Goal: Task Accomplishment & Management: Use online tool/utility

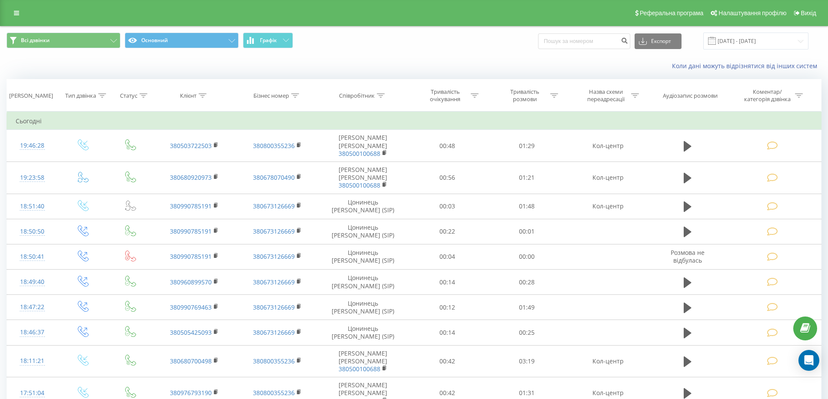
click at [382, 64] on div "Коли дані можуть відрізнятися вiд інших систем" at bounding box center [569, 66] width 517 height 9
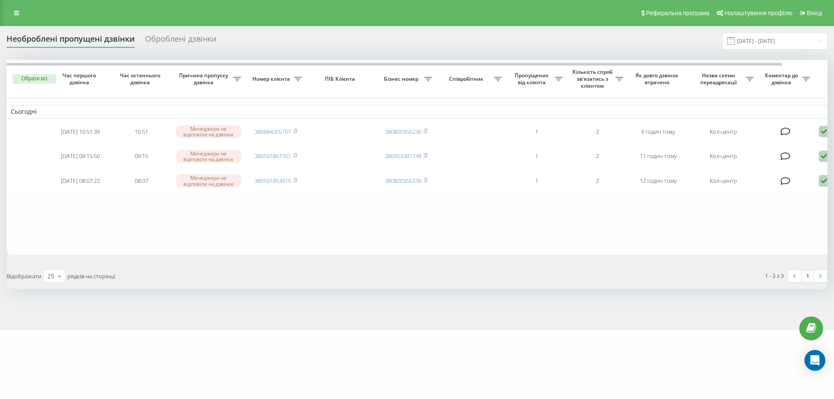
click at [489, 42] on div "Необроблені пропущені дзвінки Оброблені дзвінки 19.08.2025 - 19.08.2025" at bounding box center [417, 41] width 821 height 17
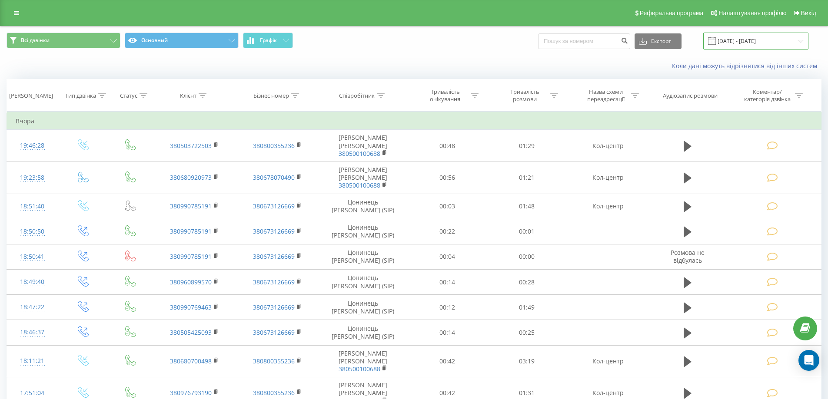
click at [800, 40] on input "19.07.2025 - 19.08.2025" at bounding box center [755, 41] width 105 height 17
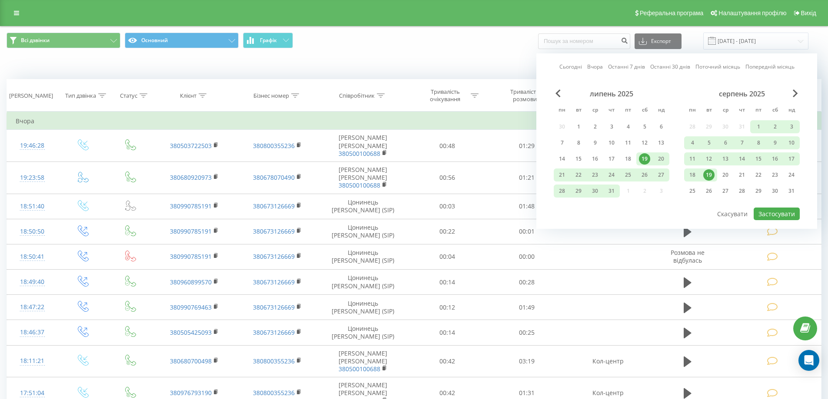
click at [708, 174] on div "19" at bounding box center [708, 174] width 11 height 11
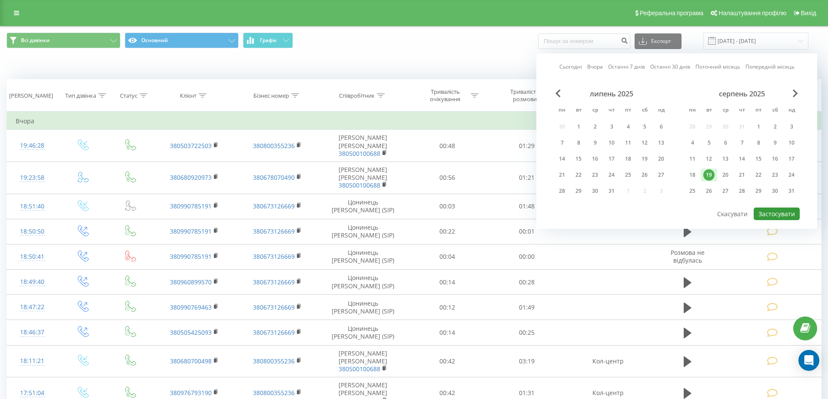
click at [771, 214] on button "Застосувати" at bounding box center [776, 214] width 46 height 13
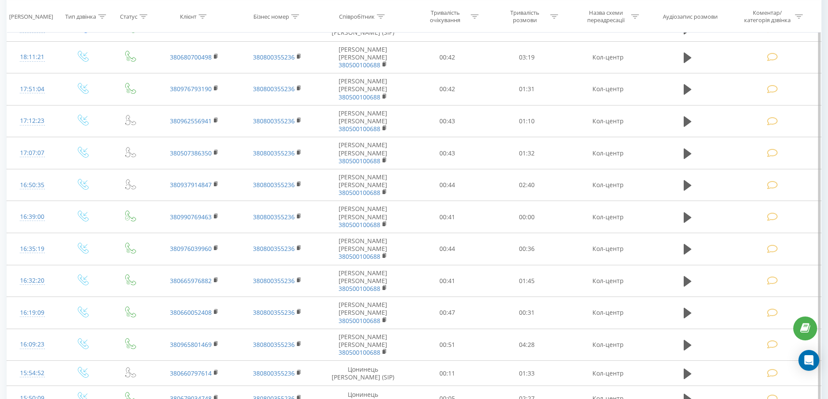
scroll to position [395, 0]
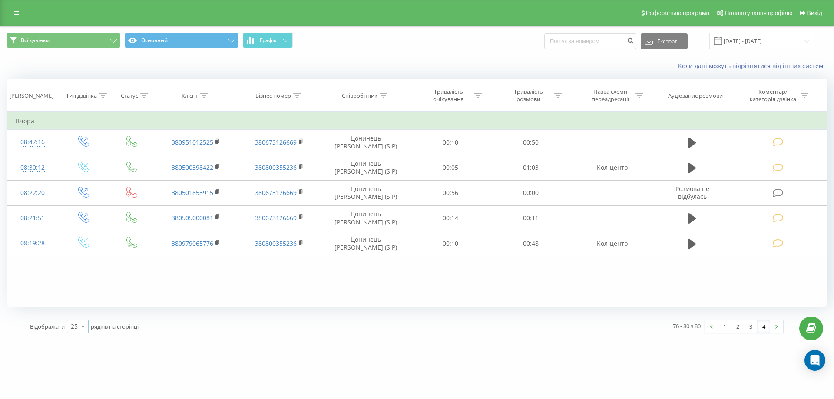
click at [76, 326] on div "25" at bounding box center [74, 326] width 7 height 9
click at [78, 318] on span "100" at bounding box center [76, 314] width 10 height 8
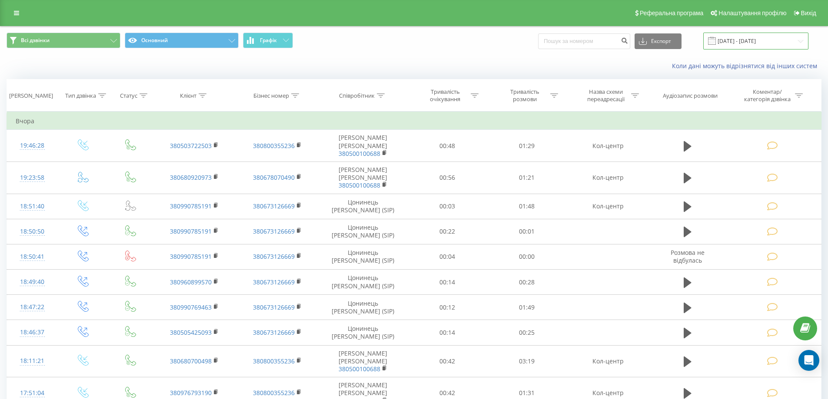
click at [756, 35] on input "19.08.2025 - 19.08.2025" at bounding box center [755, 41] width 105 height 17
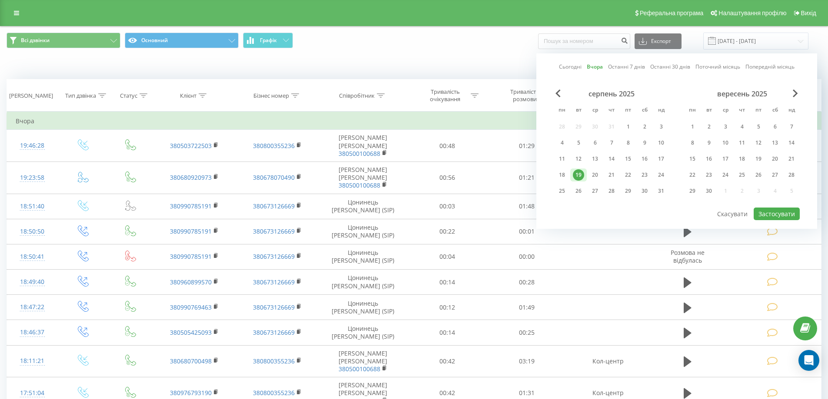
click at [576, 69] on link "Сьогодні" at bounding box center [570, 67] width 23 height 8
click at [760, 215] on button "Застосувати" at bounding box center [776, 214] width 46 height 13
type input "[DATE] - [DATE]"
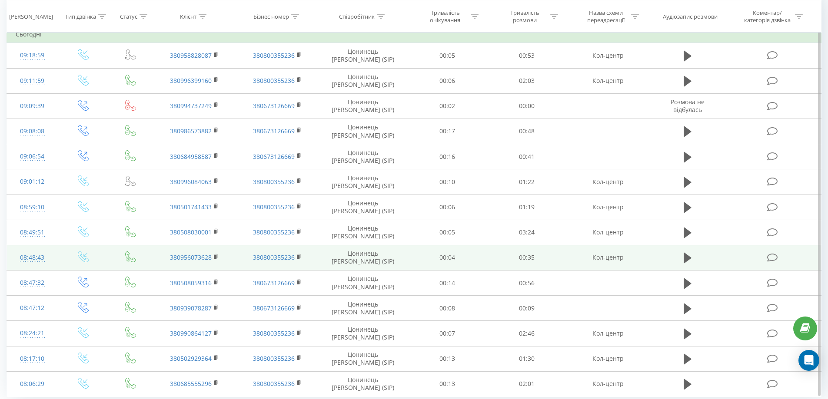
scroll to position [117, 0]
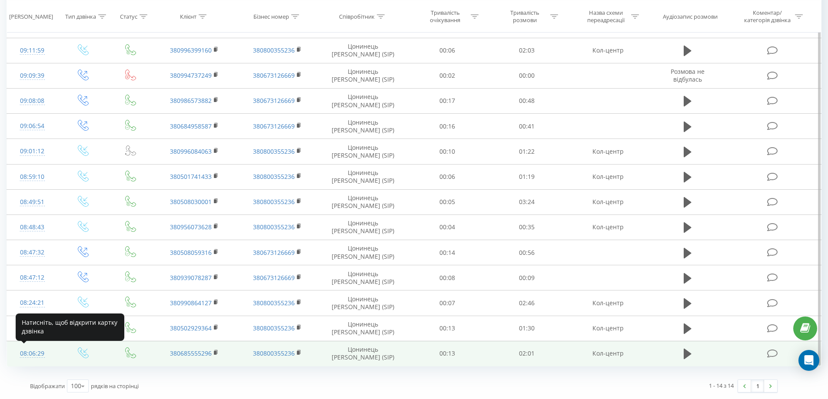
click at [31, 354] on div "08:06:29" at bounding box center [32, 353] width 33 height 17
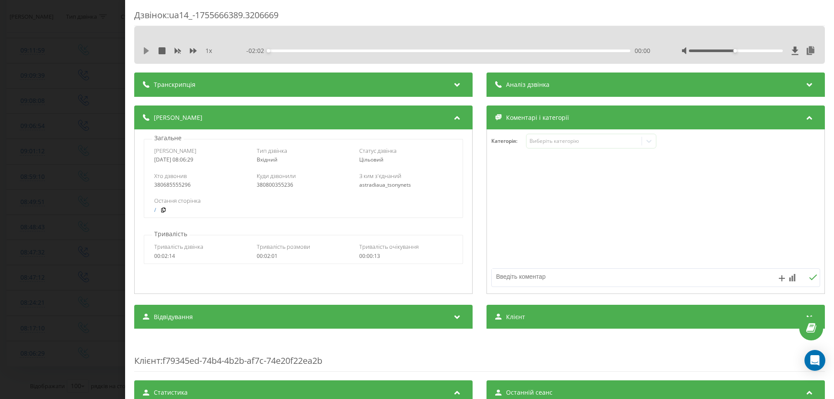
click at [145, 50] on icon at bounding box center [146, 50] width 5 height 7
click at [592, 147] on div "Виберіть категорію" at bounding box center [591, 141] width 130 height 15
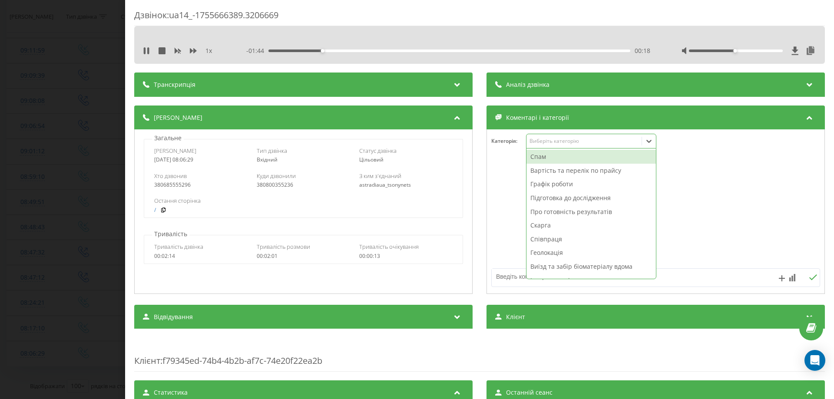
click at [581, 198] on div "Підготовка до дослідження" at bounding box center [591, 198] width 129 height 14
click at [707, 192] on div at bounding box center [656, 212] width 338 height 104
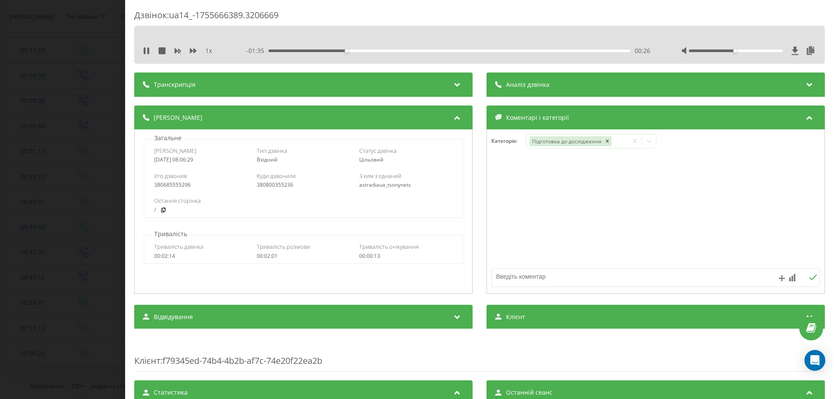
click at [569, 282] on textarea at bounding box center [623, 277] width 262 height 16
type textarea "Чи можна здавати при вірусній енфекції."
click at [30, 321] on div "Дзвінок : ua14_-1755666389.3206669 1 x - 01:14 00:48 00:48 Транскрипція Для AI-…" at bounding box center [417, 199] width 834 height 399
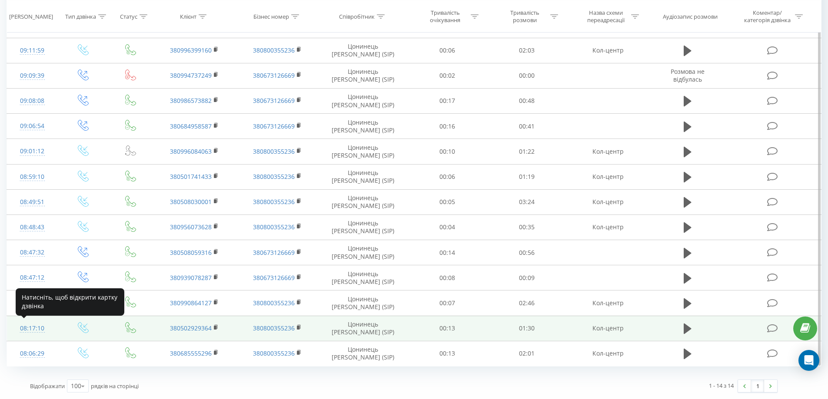
click at [33, 326] on div "08:17:10" at bounding box center [32, 328] width 33 height 17
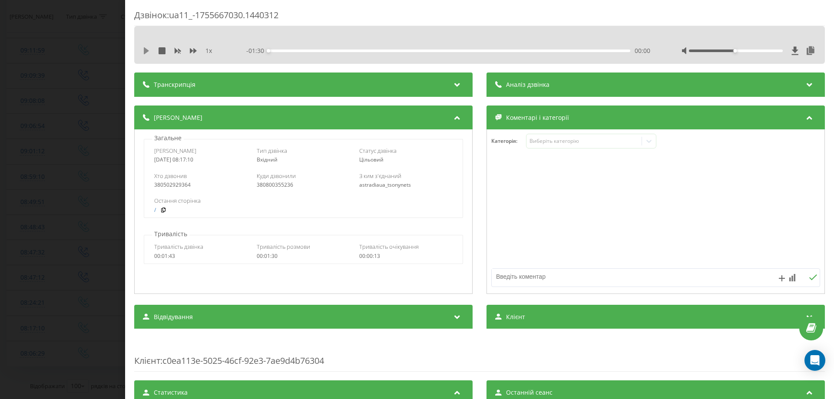
click at [147, 52] on icon at bounding box center [146, 50] width 5 height 7
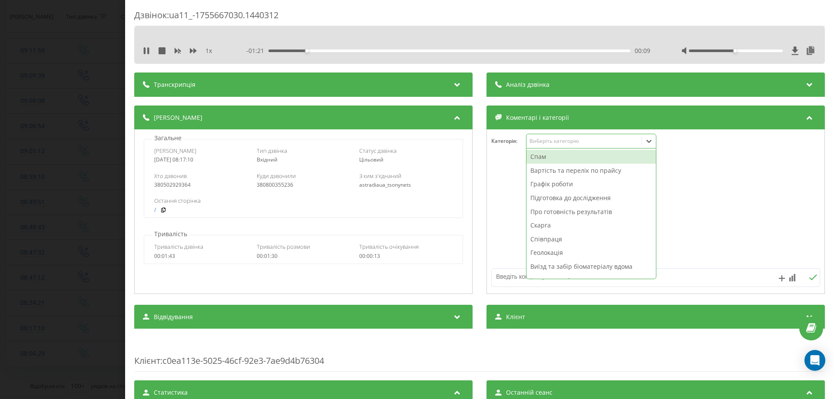
click at [572, 142] on div "Виберіть категорію" at bounding box center [584, 141] width 109 height 7
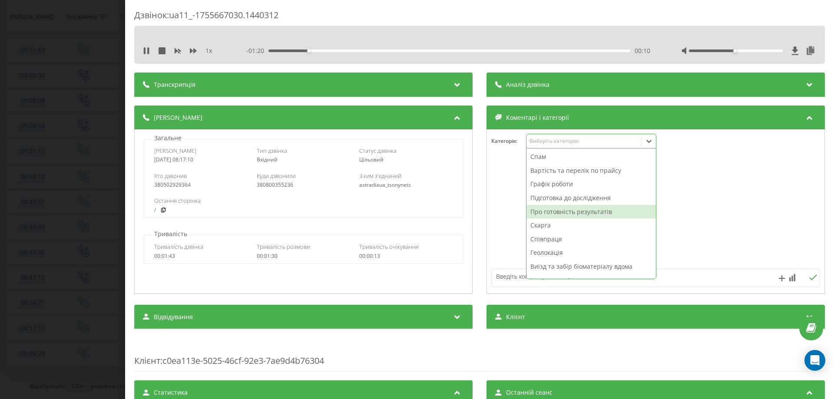
click at [561, 212] on div "Про готовність результатів" at bounding box center [591, 212] width 129 height 14
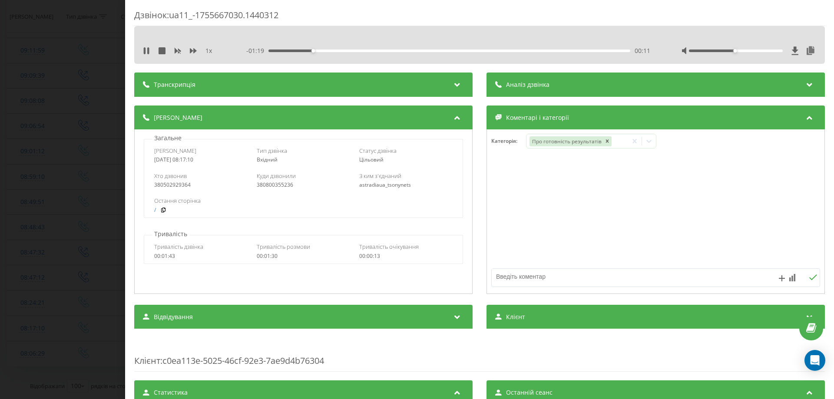
click at [727, 198] on div at bounding box center [656, 212] width 338 height 104
drag, startPoint x: 195, startPoint y: 185, endPoint x: 131, endPoint y: 189, distance: 64.4
click at [131, 189] on div "Дзвінок : ua11_-1755667030.1440312 1 x - 01:16 00:14 00:14 Транскрипція Для AI-…" at bounding box center [479, 199] width 709 height 399
copy div "380502929364"
click at [145, 48] on icon at bounding box center [145, 50] width 2 height 7
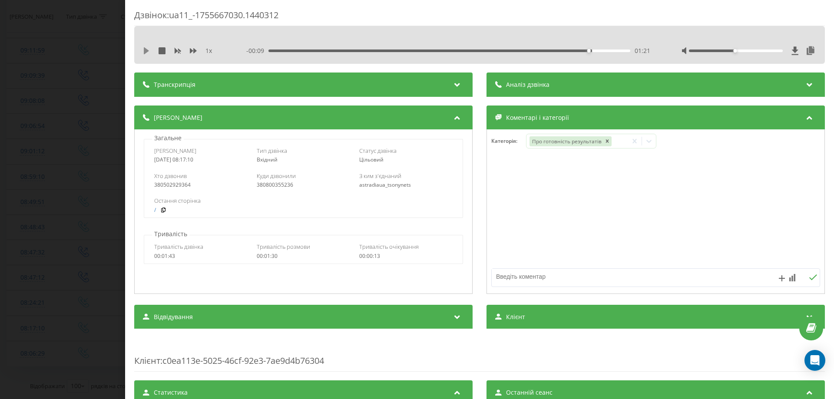
click at [146, 51] on icon at bounding box center [146, 50] width 5 height 7
click at [32, 296] on div "Дзвінок : ua11_-1755667030.1440312 1 x - 00:04 01:26 01:26 Транскрипція Для AI-…" at bounding box center [417, 199] width 834 height 399
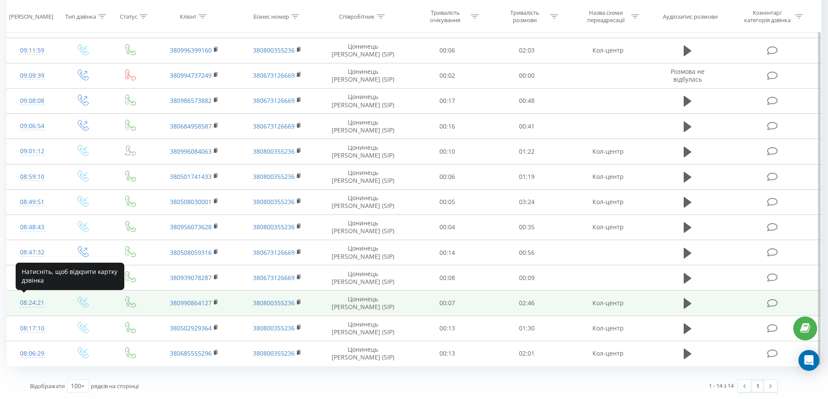
click at [31, 301] on div "08:24:21" at bounding box center [32, 303] width 33 height 17
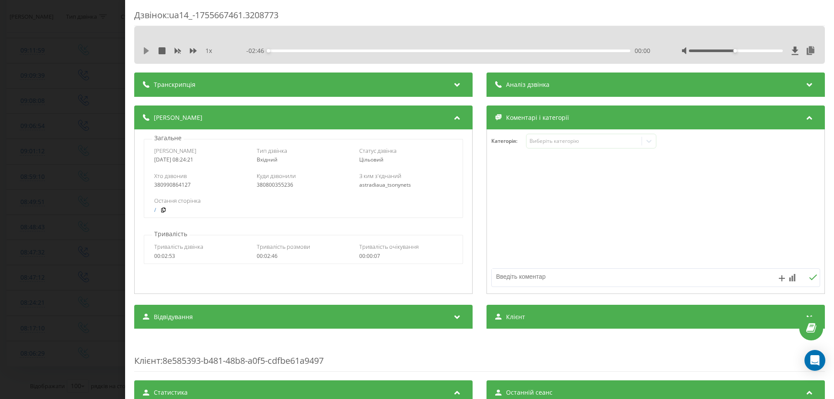
click at [146, 47] on icon at bounding box center [146, 50] width 7 height 7
click at [147, 7] on div "Дзвінок : ua14_-1755667461.3208773 1 x - 02:14 00:31 00:31 Транскрипція Для AI-…" at bounding box center [479, 199] width 709 height 399
click at [533, 279] on textarea at bounding box center [623, 277] width 262 height 16
click at [548, 141] on div "Виберіть категорію" at bounding box center [584, 141] width 109 height 7
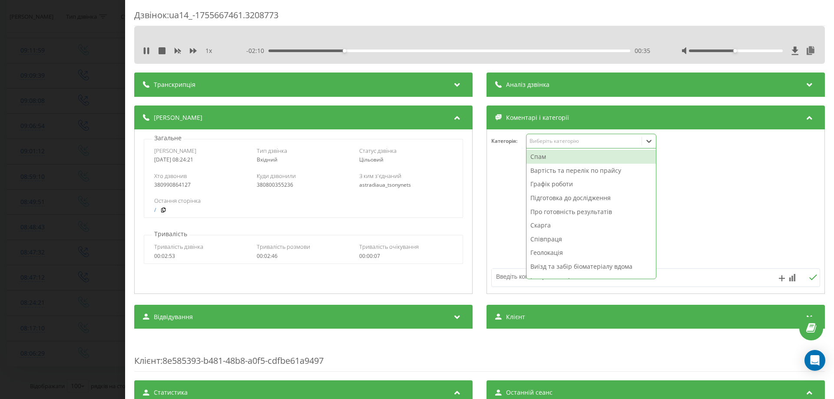
click at [584, 215] on div "Про готовність результатів" at bounding box center [591, 212] width 129 height 14
click at [742, 205] on div at bounding box center [656, 212] width 338 height 104
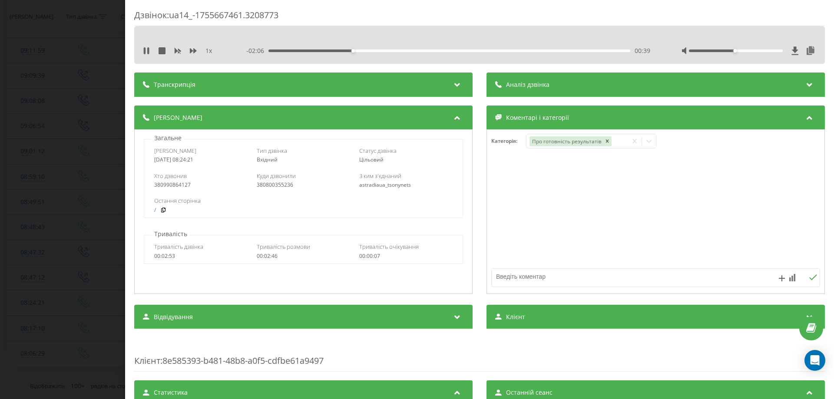
click at [29, 279] on div "Дзвінок : ua14_-1755667461.3208773 1 x - 02:06 00:39 00:39 Транскрипція Для AI-…" at bounding box center [417, 199] width 834 height 399
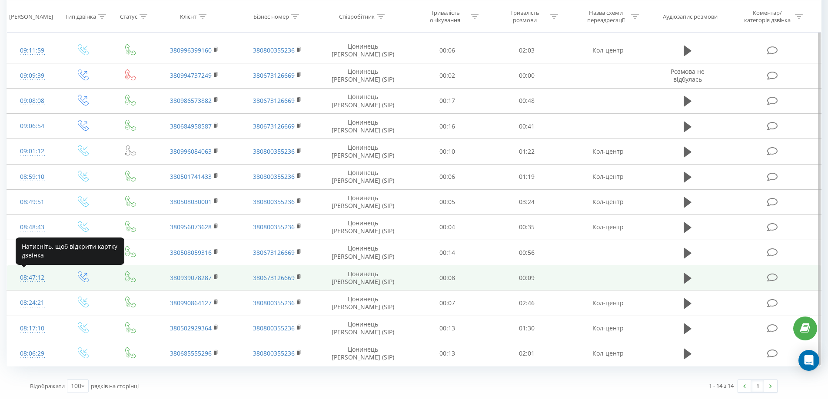
click at [30, 279] on div "08:47:12" at bounding box center [32, 277] width 33 height 17
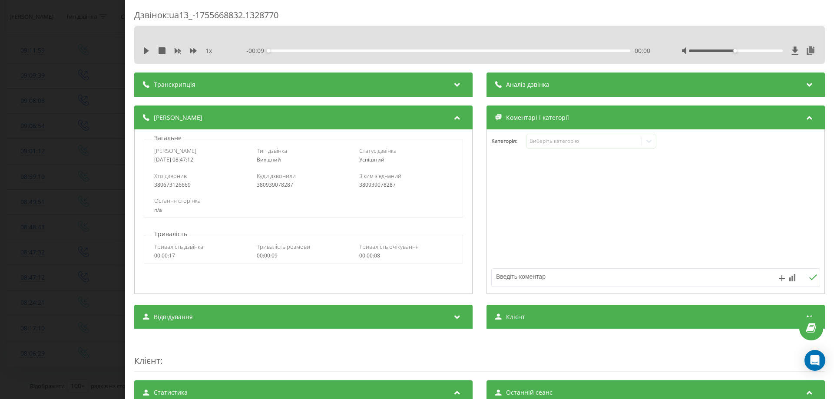
click at [142, 50] on div "1 x - 00:09 00:00 00:00" at bounding box center [480, 50] width 678 height 13
click at [145, 50] on icon at bounding box center [146, 50] width 5 height 7
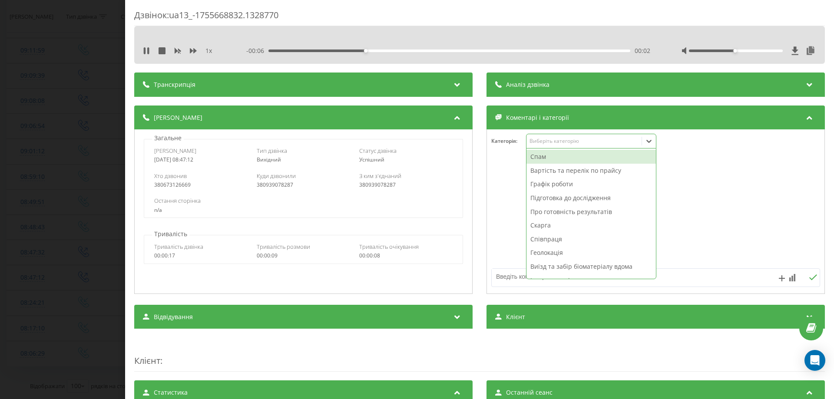
click at [562, 142] on div "Виберіть категорію" at bounding box center [584, 141] width 109 height 7
click at [549, 156] on div "Спам" at bounding box center [591, 157] width 129 height 14
click at [507, 193] on div at bounding box center [656, 212] width 338 height 104
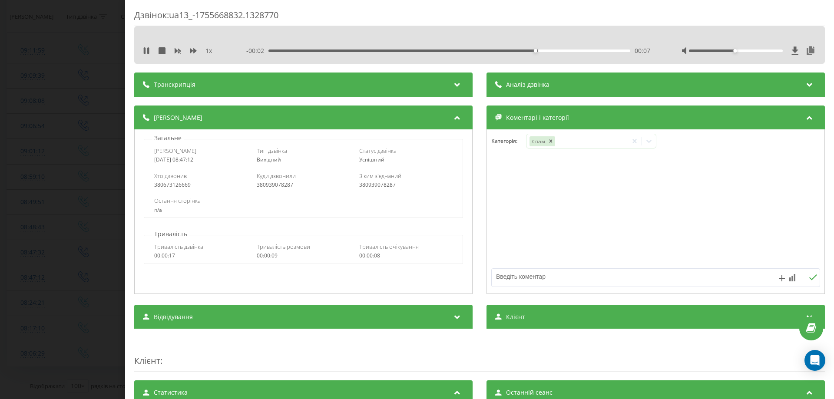
click at [30, 253] on div "Дзвінок : ua13_-1755668832.1328770 1 x - 00:02 00:07 00:07 Транскрипція Для AI-…" at bounding box center [417, 199] width 834 height 399
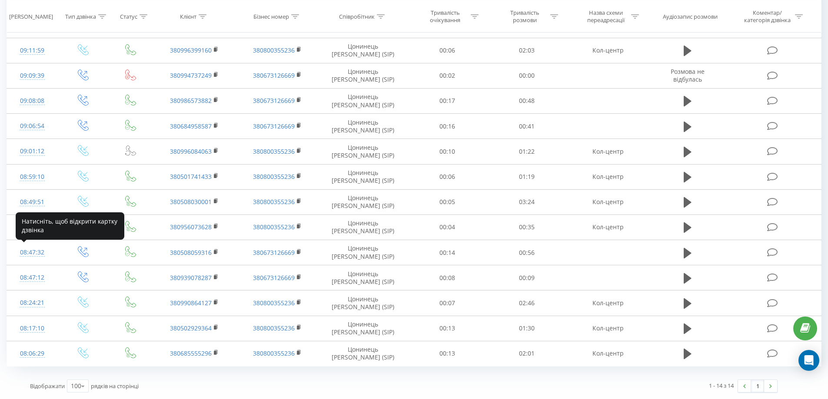
click at [30, 253] on div "08:47:32" at bounding box center [32, 252] width 33 height 17
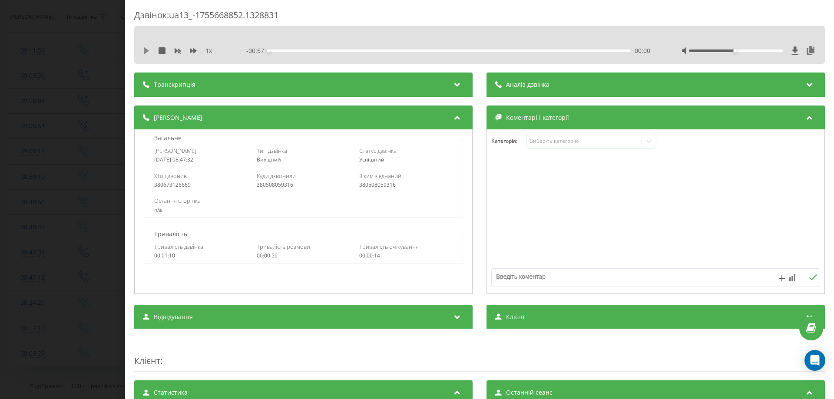
click at [148, 51] on icon at bounding box center [146, 50] width 5 height 7
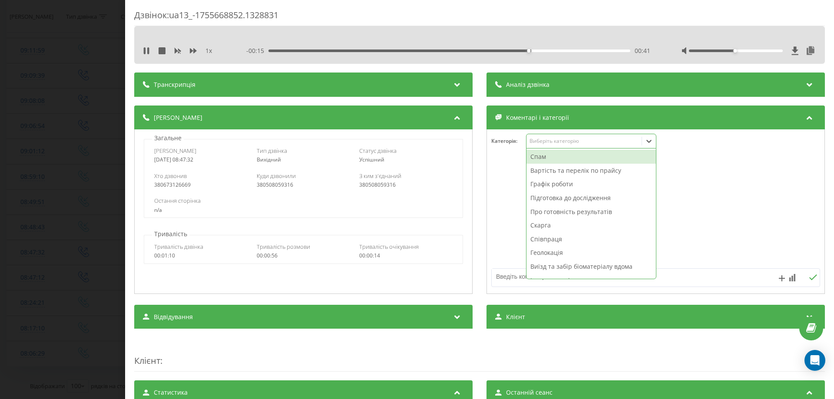
click at [586, 144] on div "Виберіть категорію" at bounding box center [584, 141] width 109 height 7
click at [566, 198] on div "Підготовка до дослідження" at bounding box center [591, 198] width 129 height 14
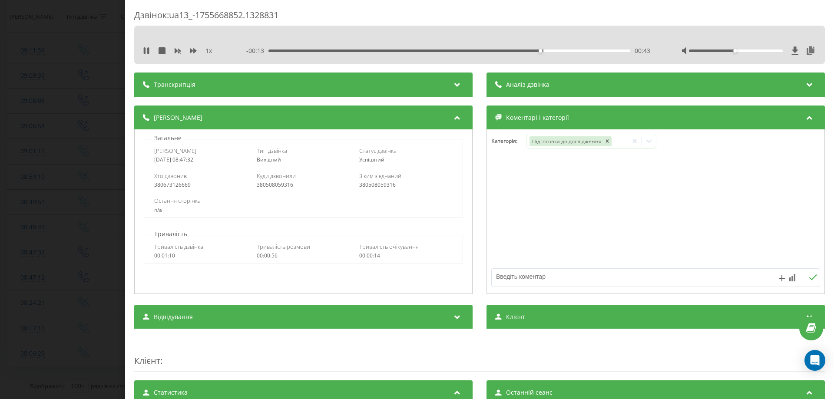
click at [511, 281] on textarea at bounding box center [623, 277] width 262 height 16
type textarea "дозамовлення"
click at [809, 278] on icon at bounding box center [813, 278] width 8 height 6
click at [19, 201] on div "Дзвінок : ua13_-1755668852.1328831 1 x - 00:05 00:51 00:51 Транскрипція Для AI-…" at bounding box center [417, 199] width 834 height 399
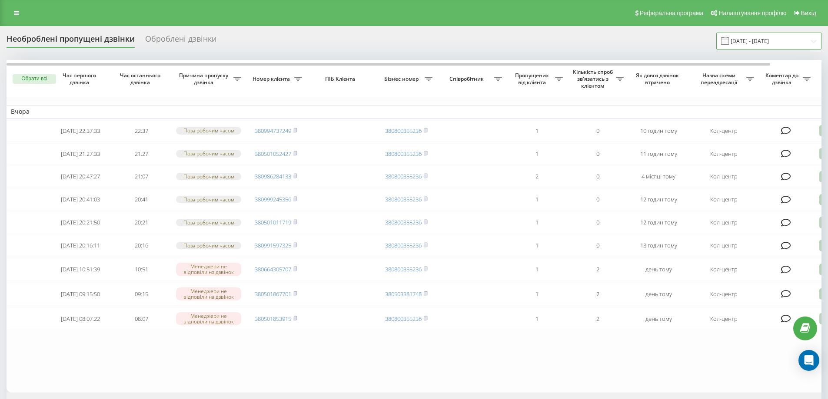
click at [786, 43] on input "19.08.2025 - 19.08.2025" at bounding box center [768, 41] width 105 height 17
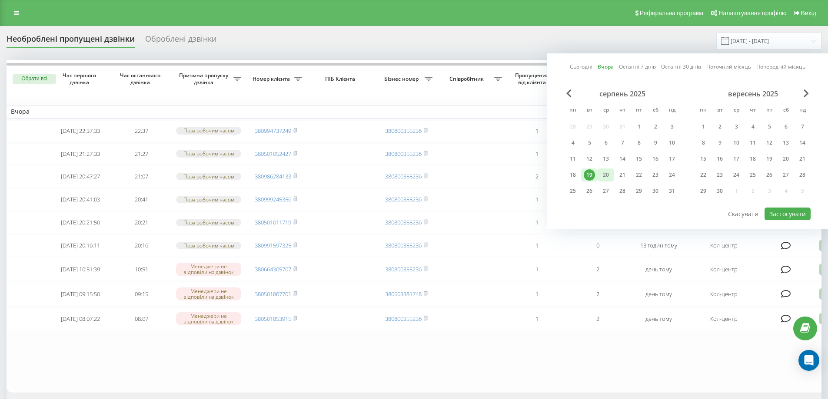
click at [605, 177] on div "20" at bounding box center [605, 174] width 11 height 11
click at [789, 215] on button "Застосувати" at bounding box center [787, 214] width 46 height 13
type input "[DATE] - [DATE]"
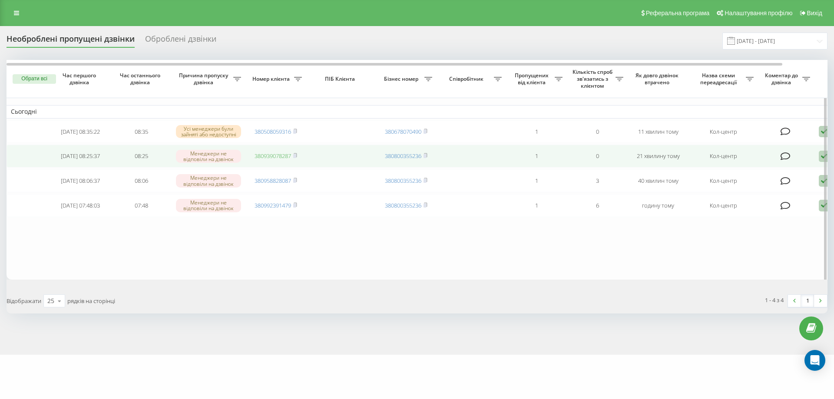
click at [282, 155] on link "380939078287" at bounding box center [273, 156] width 36 height 8
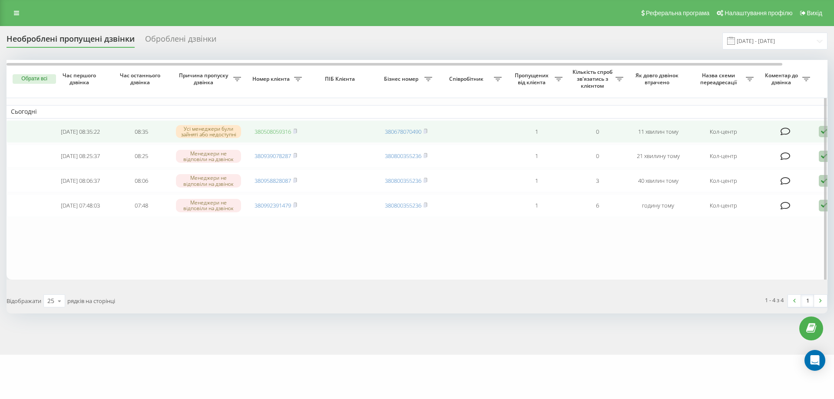
click at [286, 133] on link "380508059316" at bounding box center [273, 132] width 36 height 8
click at [296, 131] on rect at bounding box center [294, 132] width 3 height 4
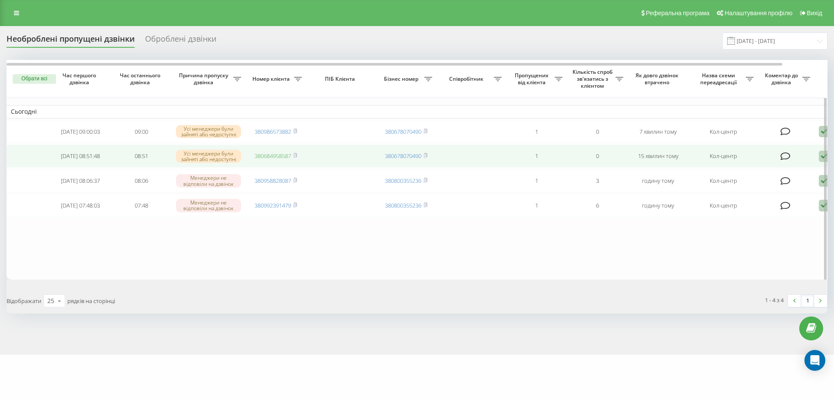
click at [263, 158] on link "380684958587" at bounding box center [273, 156] width 36 height 8
click at [295, 157] on rect at bounding box center [294, 156] width 3 height 4
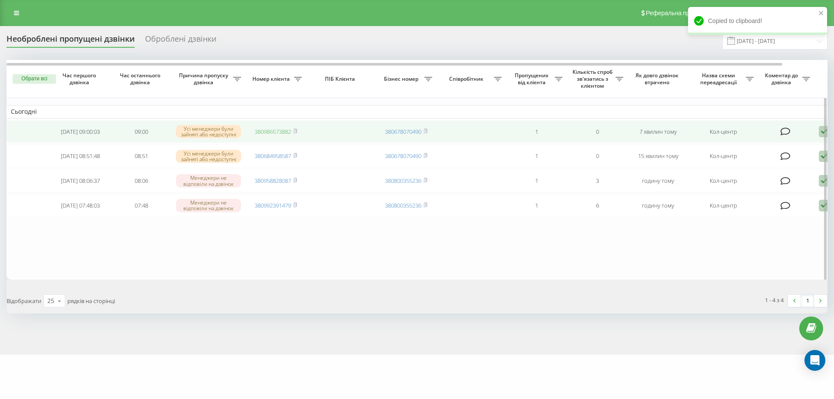
click at [280, 131] on link "380986573882" at bounding box center [273, 132] width 36 height 8
click at [294, 130] on icon at bounding box center [295, 131] width 4 height 5
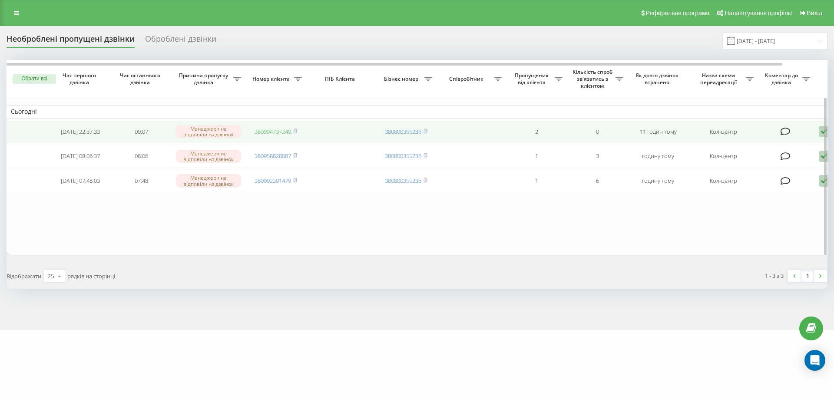
click at [268, 133] on link "380994737249" at bounding box center [273, 132] width 36 height 8
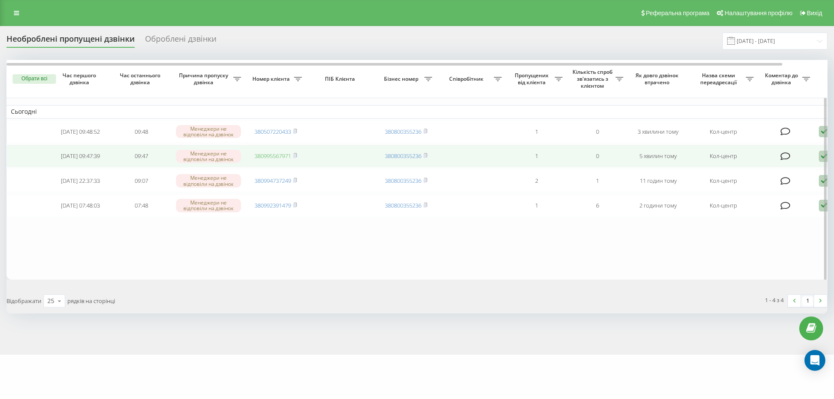
click at [283, 159] on link "380995567971" at bounding box center [273, 156] width 36 height 8
click at [296, 157] on rect at bounding box center [294, 156] width 3 height 4
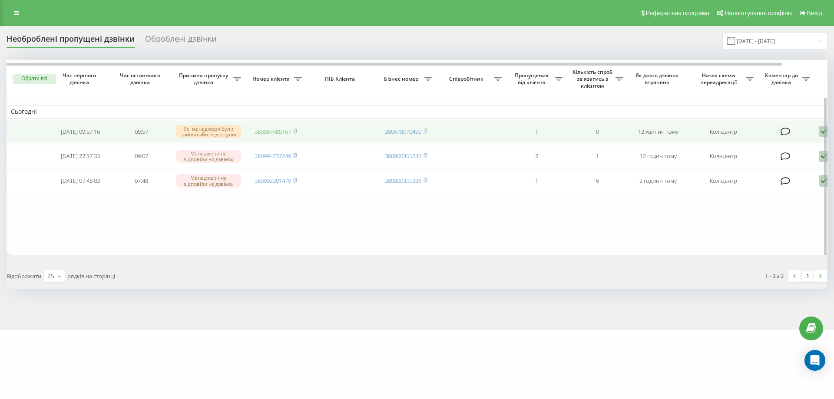
click at [280, 131] on link "380997485167" at bounding box center [273, 132] width 36 height 8
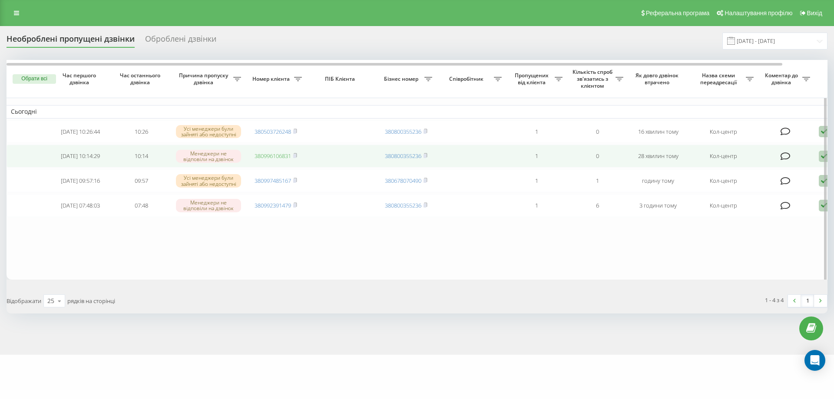
click at [271, 155] on link "380996106831" at bounding box center [273, 156] width 36 height 8
click at [296, 158] on rect at bounding box center [294, 156] width 3 height 4
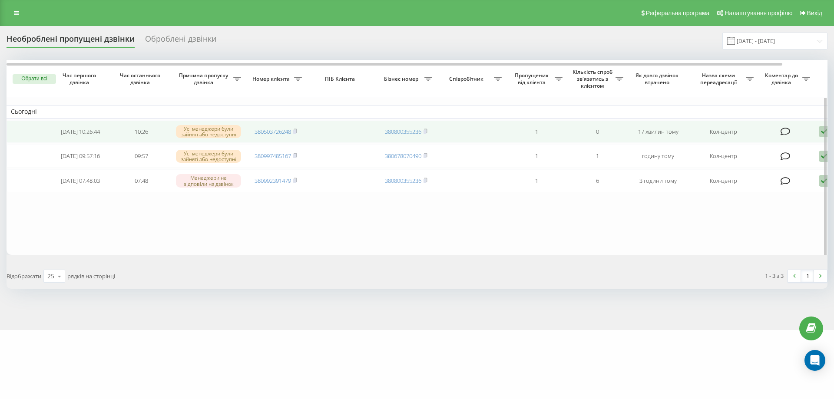
click at [271, 139] on td "380503726248" at bounding box center [275, 131] width 61 height 23
click at [268, 135] on link "380503726248" at bounding box center [273, 132] width 36 height 8
click at [294, 131] on icon at bounding box center [295, 131] width 4 height 5
click at [263, 133] on link "380990067528" at bounding box center [273, 132] width 36 height 8
click at [295, 130] on icon at bounding box center [295, 131] width 4 height 5
